Goal: Find specific page/section: Find specific page/section

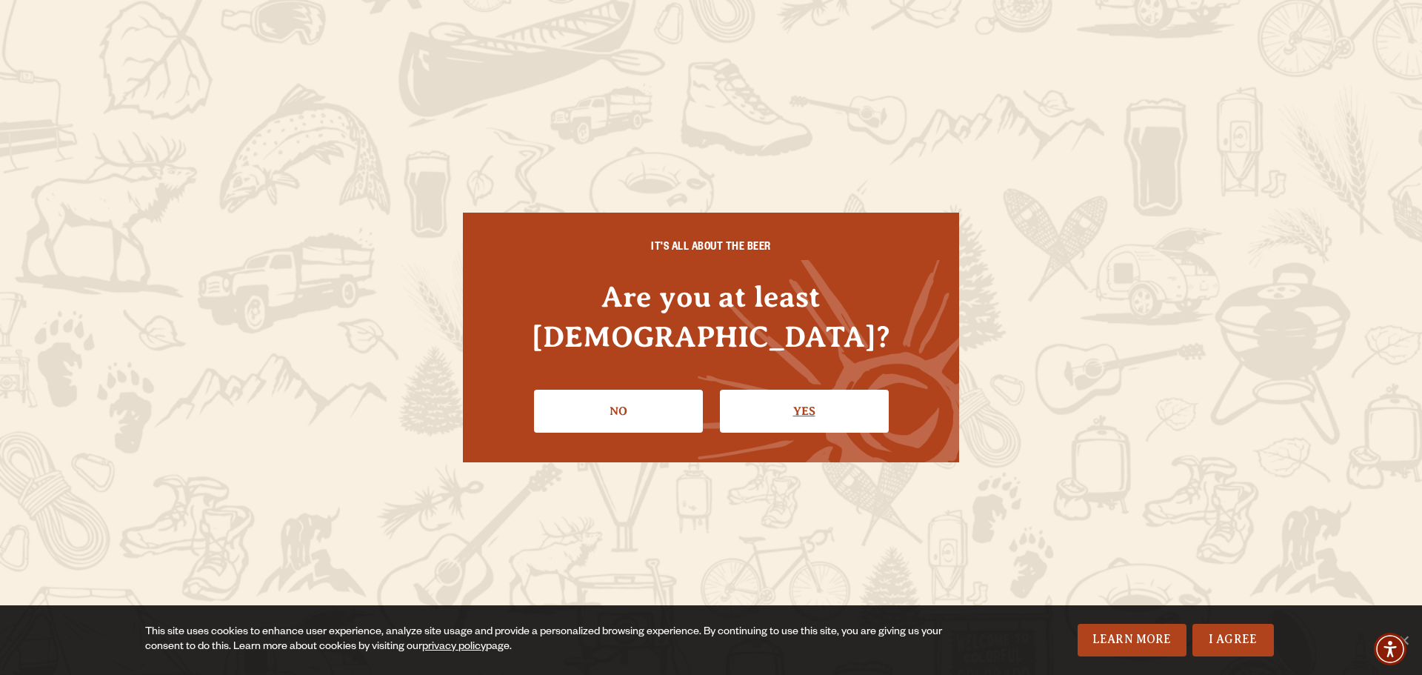
click at [778, 393] on link "Yes" at bounding box center [804, 411] width 169 height 43
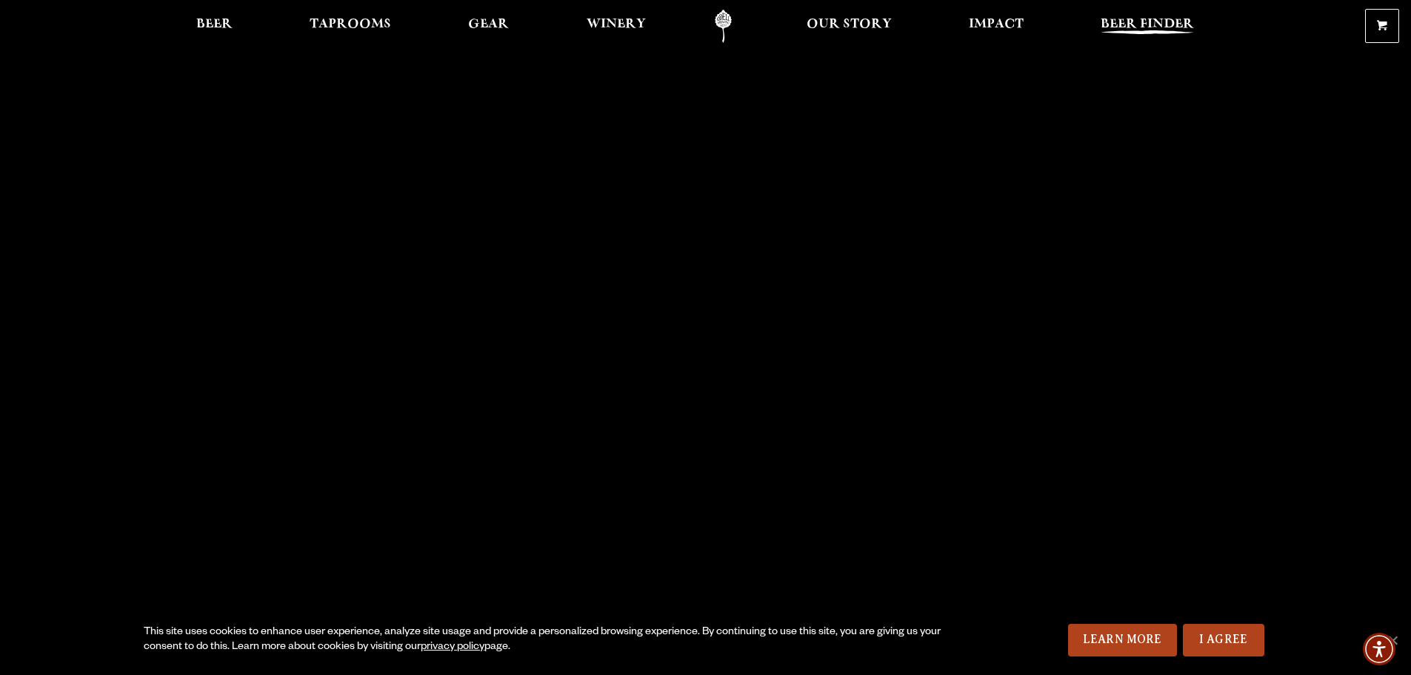
click at [1164, 23] on span "Beer Finder" at bounding box center [1147, 25] width 93 height 12
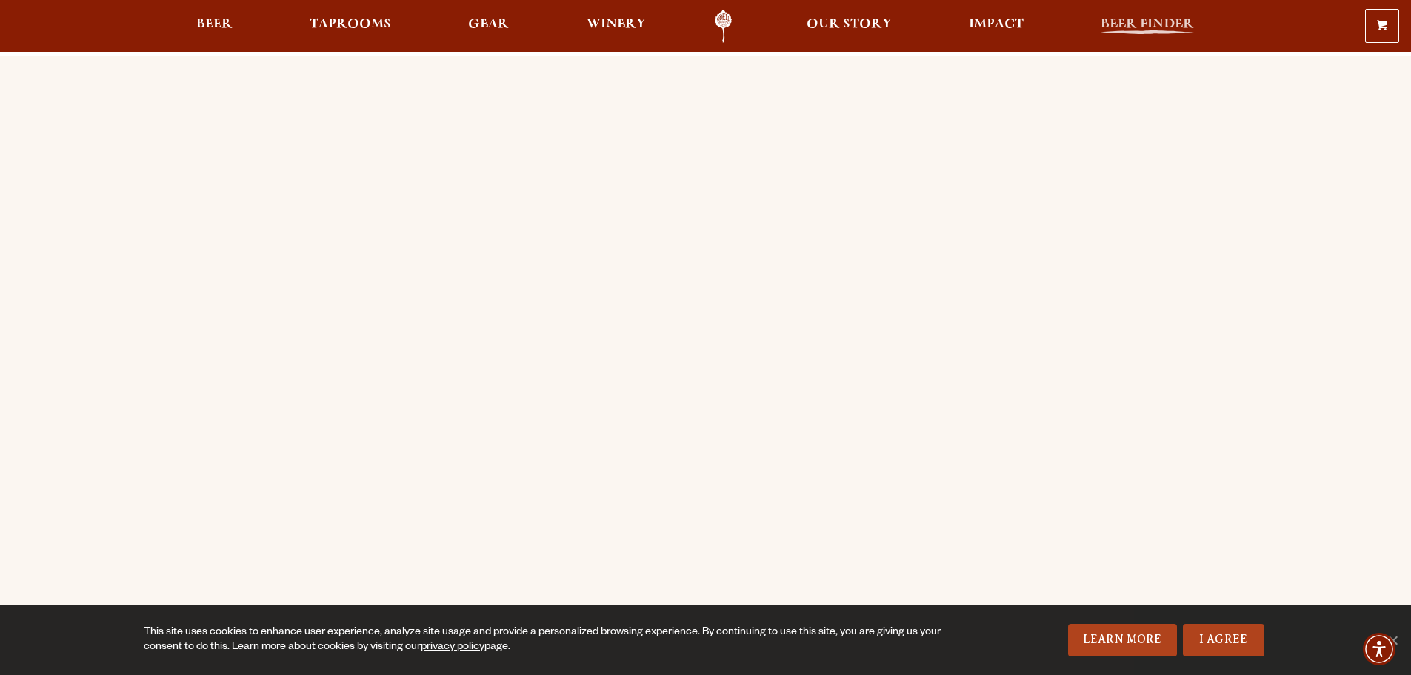
click at [1158, 27] on span "Beer Finder" at bounding box center [1147, 25] width 93 height 12
click at [216, 27] on span "Beer" at bounding box center [214, 25] width 36 height 12
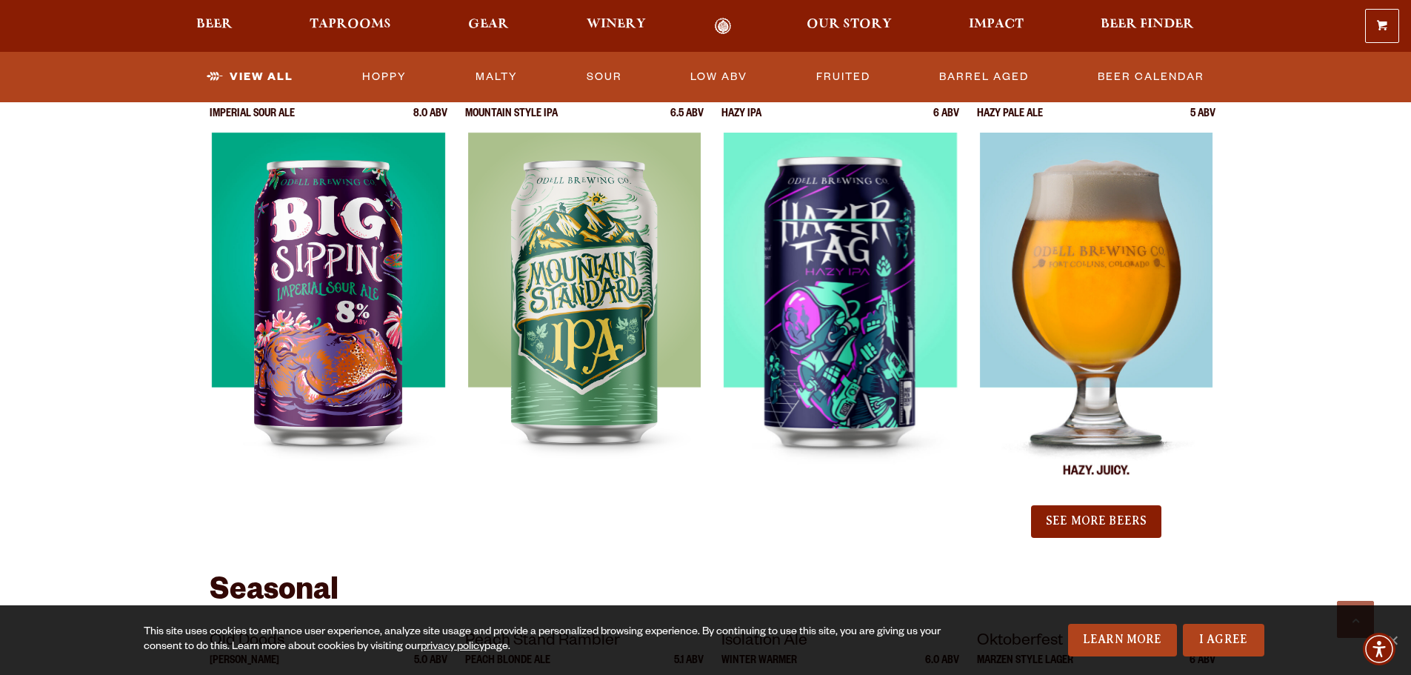
scroll to position [1555, 0]
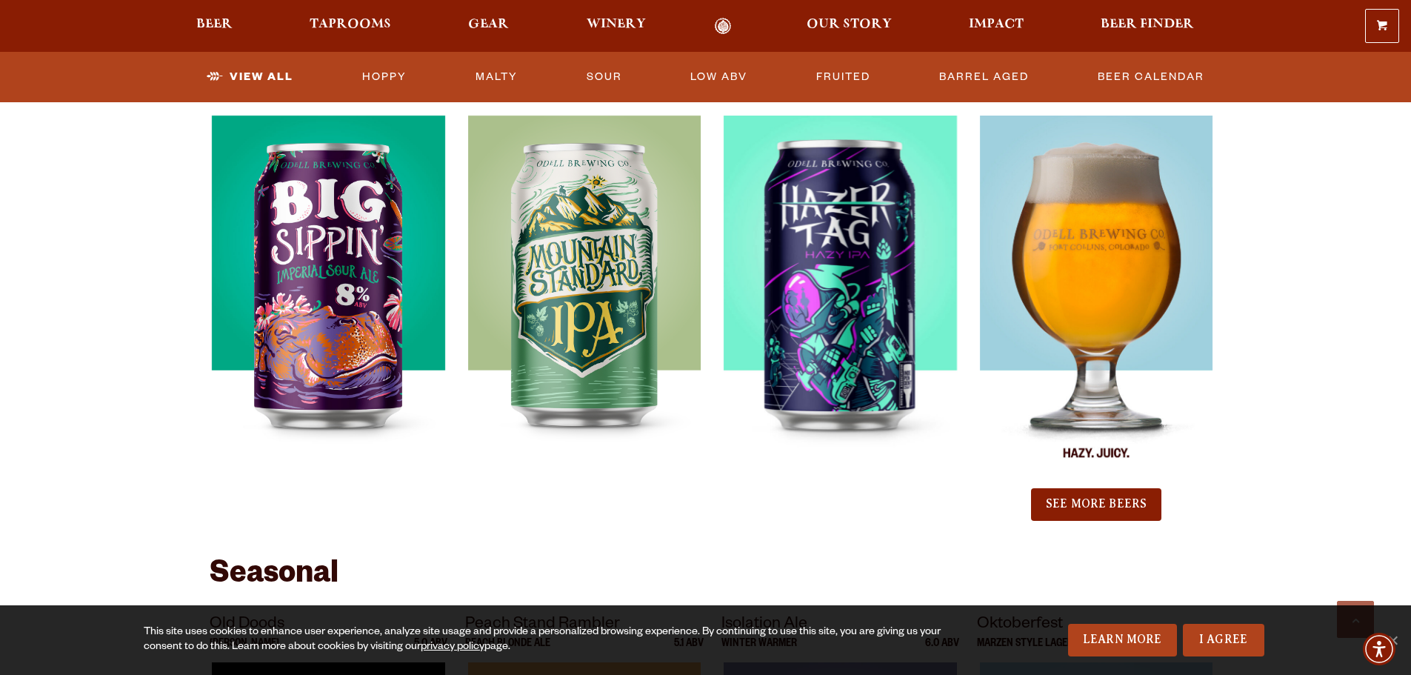
click at [1101, 304] on img at bounding box center [1096, 301] width 233 height 370
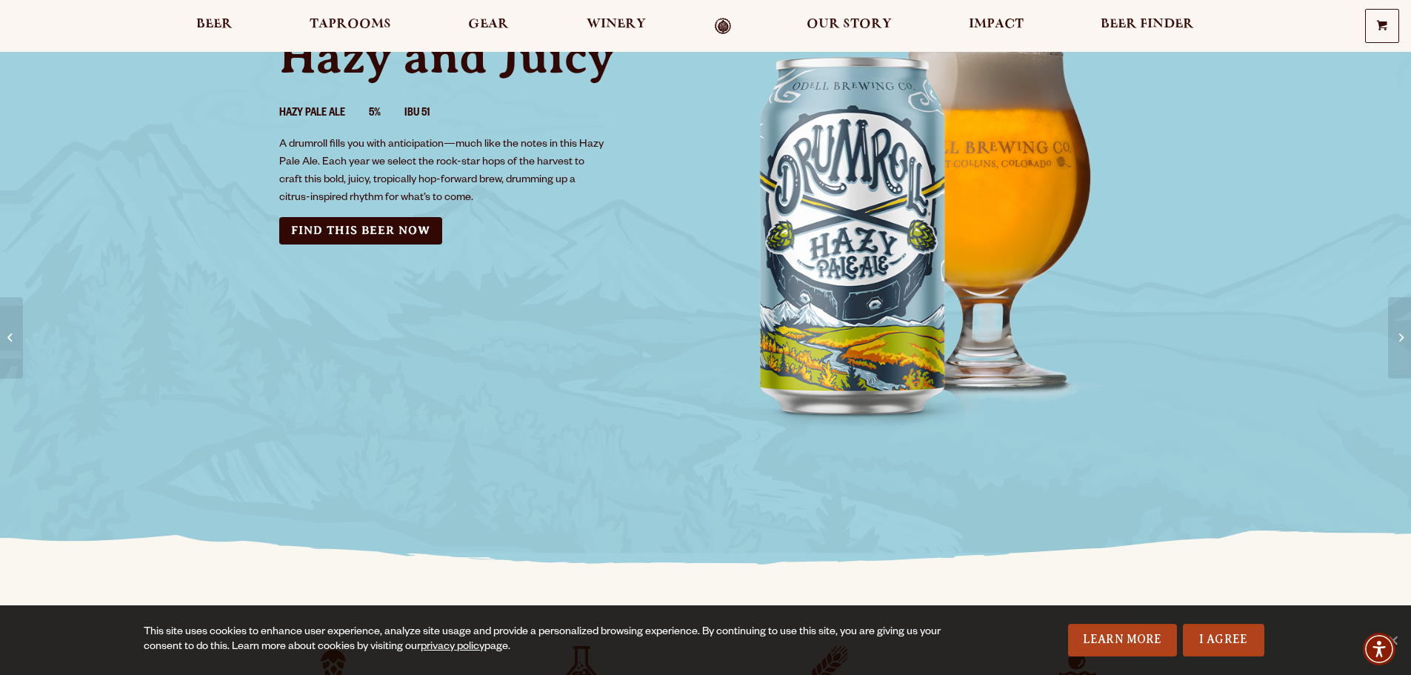
scroll to position [74, 0]
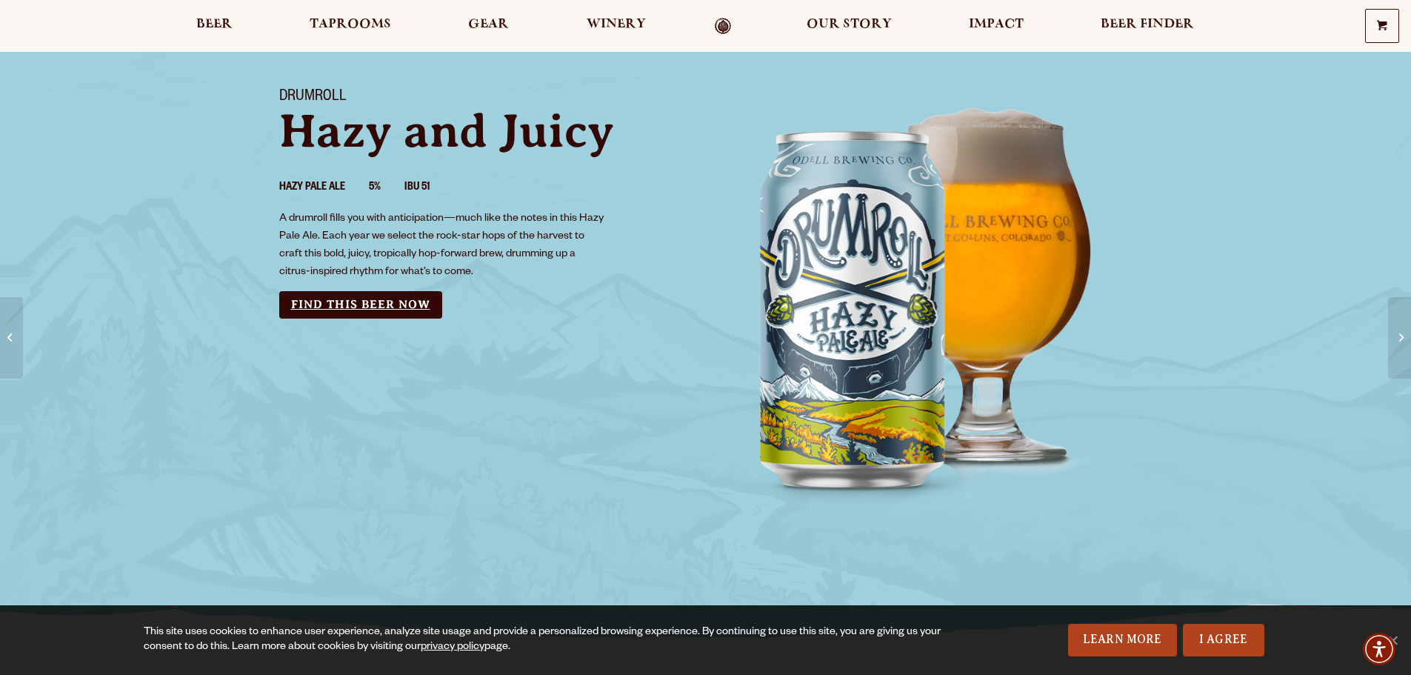
click at [350, 304] on link "Find this Beer Now" at bounding box center [360, 304] width 163 height 27
